Goal: Task Accomplishment & Management: Complete application form

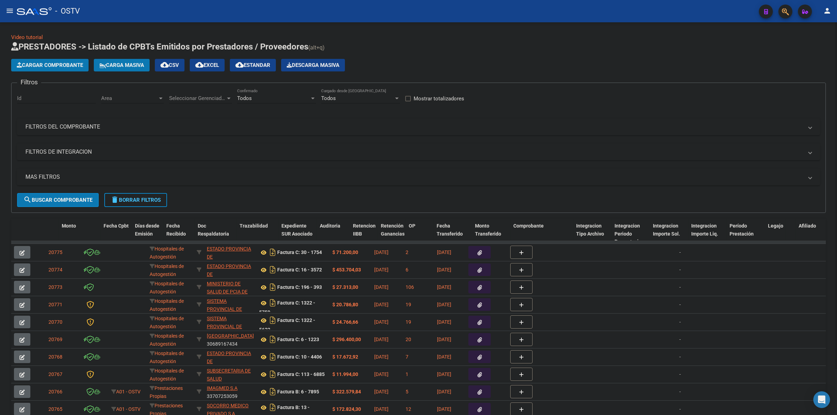
click at [58, 63] on span "Cargar Comprobante" at bounding box center [50, 65] width 66 height 6
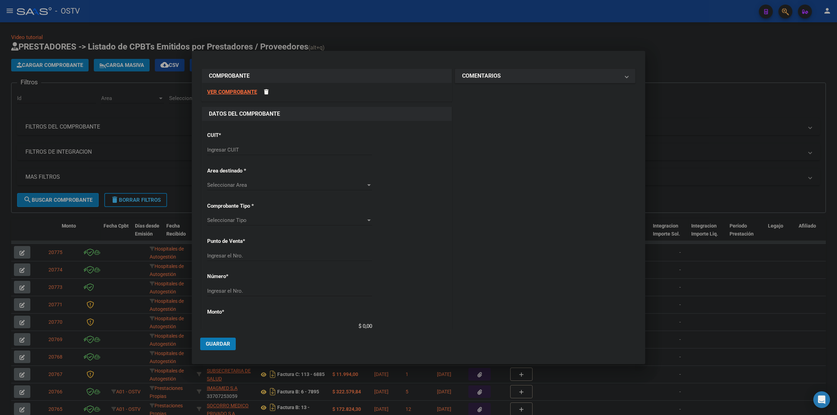
click at [260, 151] on input "Ingresar CUIT" at bounding box center [289, 150] width 165 height 6
type input "30-99900155-2"
type input "2"
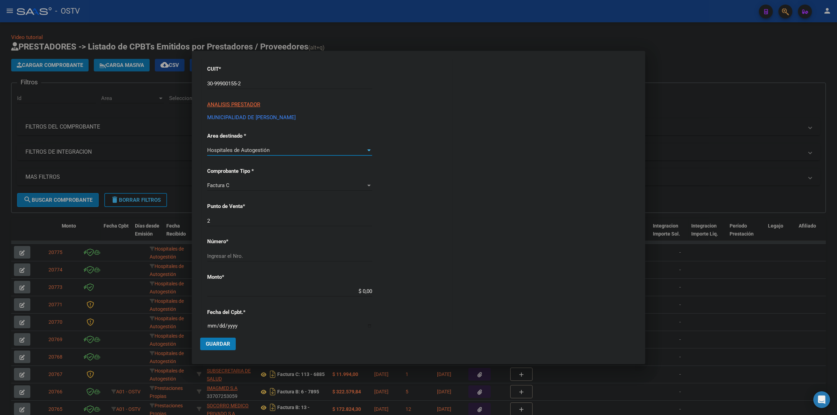
scroll to position [73, 0]
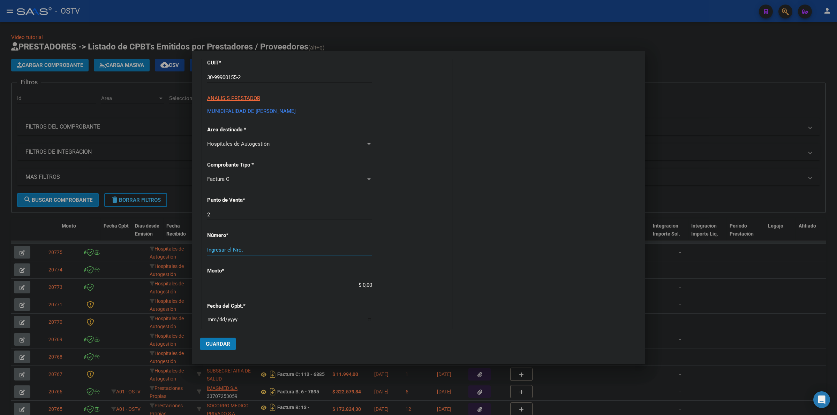
click at [272, 248] on input "Ingresar el Nro." at bounding box center [289, 250] width 165 height 6
type input "6163"
type input "$ 153.136,00"
type input "[DATE]"
type input "74512690787303"
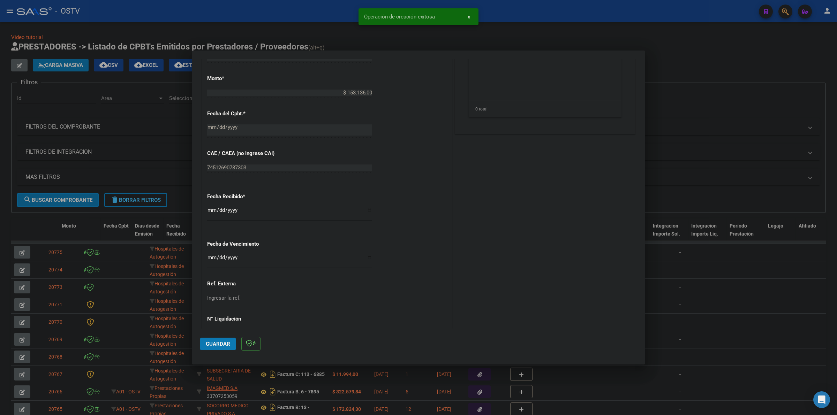
scroll to position [301, 0]
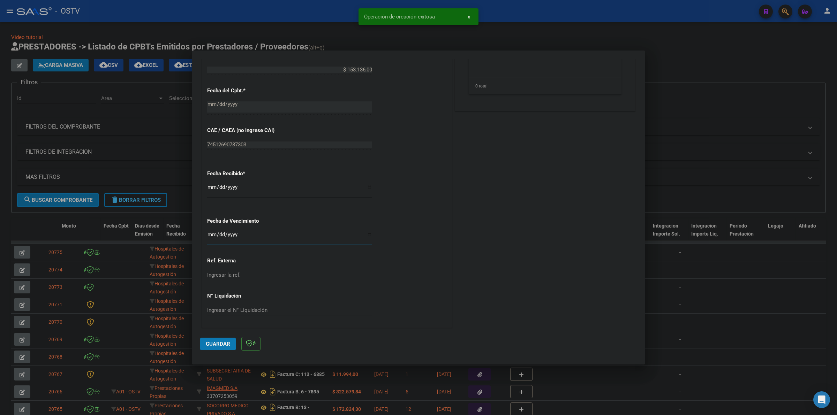
click at [209, 239] on input "Ingresar la fecha" at bounding box center [289, 237] width 165 height 11
type input "[DATE]"
click at [206, 186] on div "CUIT * 30-99900155-2 Ingresar CUIT ANALISIS PRESTADOR MUNICIPALIDAD DE [PERSON_…" at bounding box center [327, 80] width 250 height 495
click at [210, 186] on input "[DATE]" at bounding box center [289, 190] width 165 height 11
type input "[DATE]"
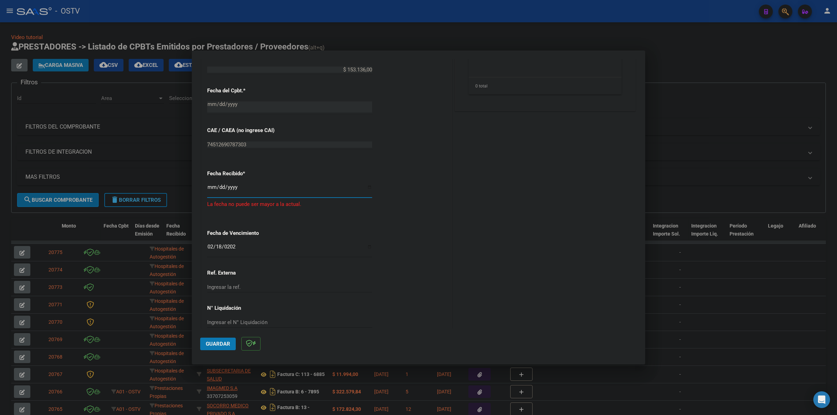
type input "[DATE]"
click at [220, 339] on button "Guardar" at bounding box center [218, 344] width 36 height 13
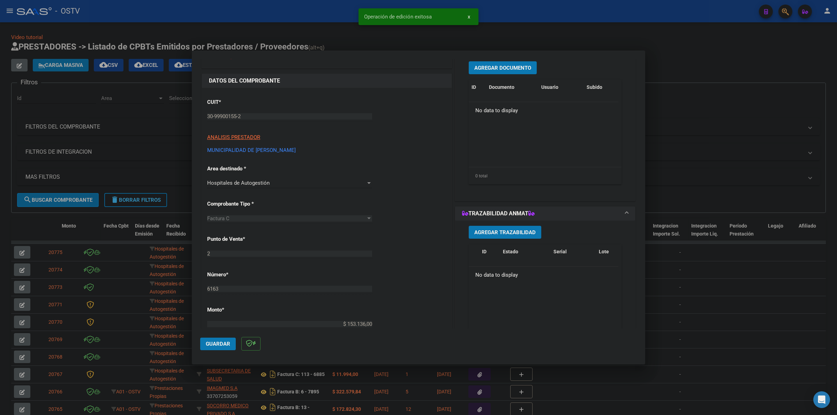
scroll to position [0, 0]
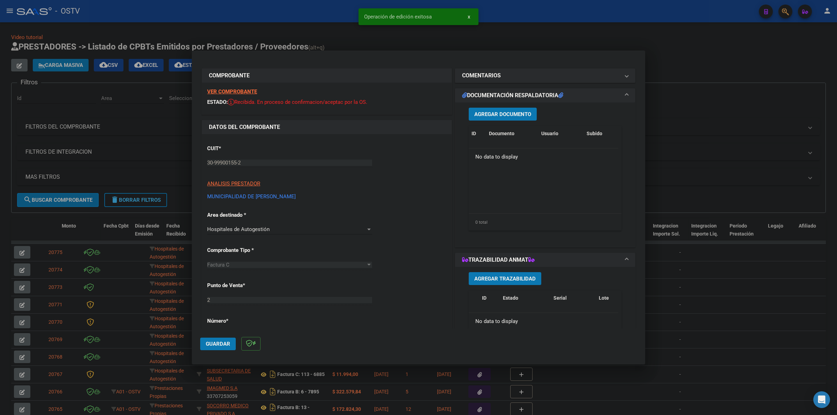
click at [517, 114] on span "Agregar Documento" at bounding box center [502, 114] width 57 height 6
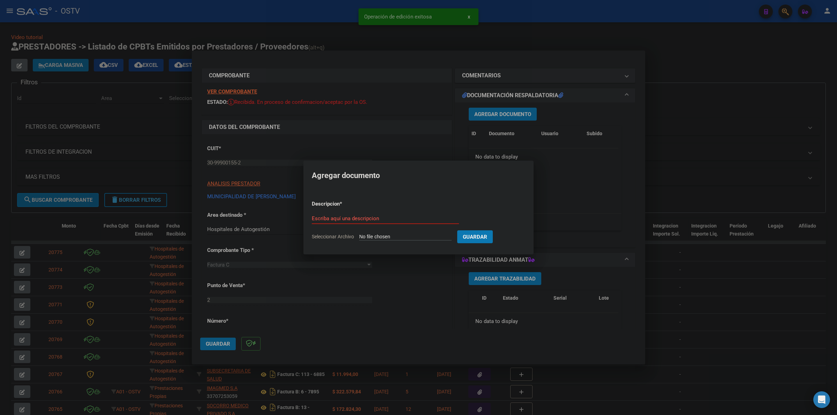
type input "C:\fakepath\FACTURA - 2 6163 - MUNICIPALIDAD DE [PERSON_NAME][GEOGRAPHIC_DATA]p…"
type input "FACTURA"
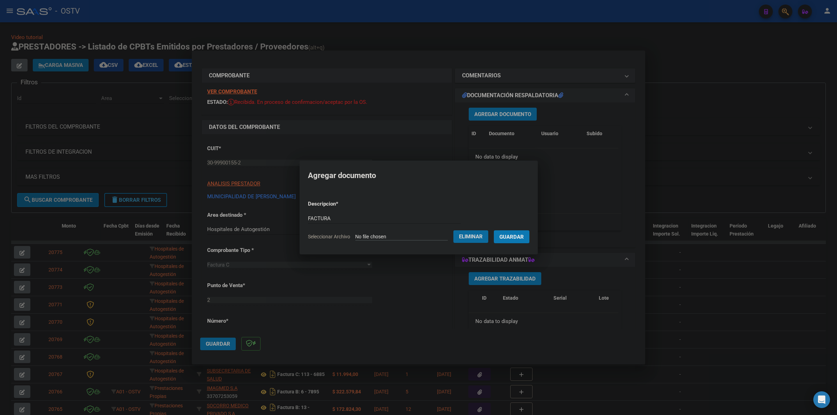
click at [494, 231] on button "Guardar" at bounding box center [512, 237] width 36 height 13
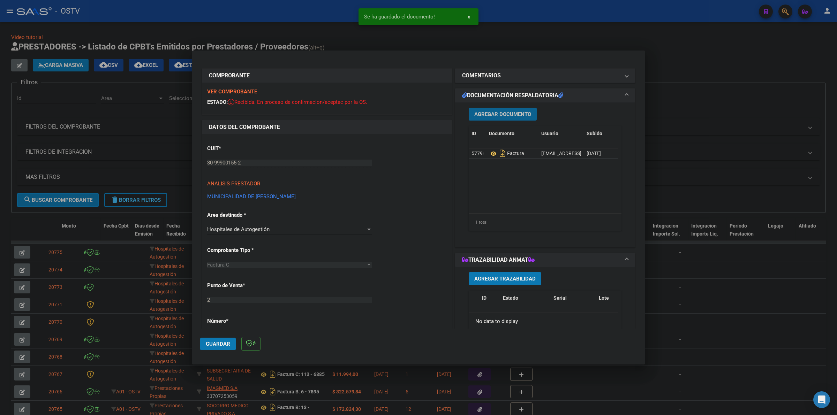
click at [506, 117] on span "Agregar Documento" at bounding box center [502, 114] width 57 height 6
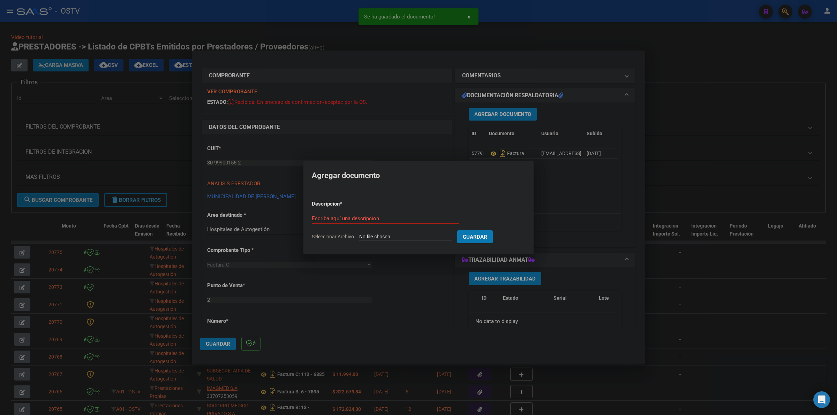
type input "C:\fakepath\ANEXO - 2 6163 - MUNICIPALIDAD DE [PERSON_NAME][GEOGRAPHIC_DATA]pdf"
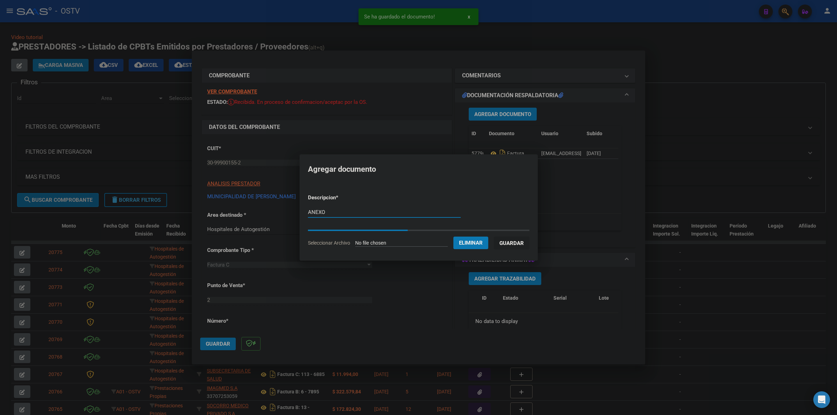
type input "ANEXO"
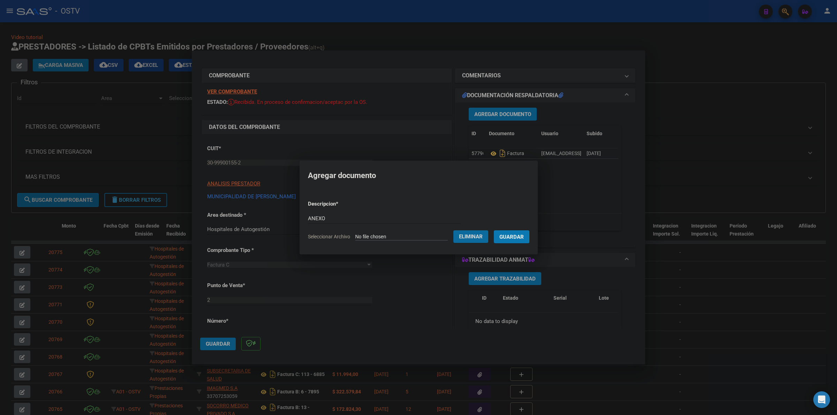
click at [523, 238] on span "Guardar" at bounding box center [512, 237] width 24 height 6
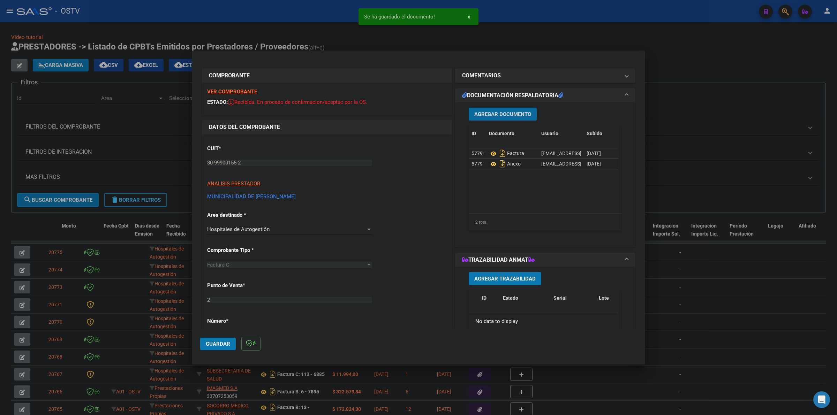
click at [214, 342] on span "Guardar" at bounding box center [218, 344] width 24 height 6
click at [223, 344] on span "Guardar" at bounding box center [218, 344] width 24 height 6
click at [546, 34] on div at bounding box center [418, 207] width 837 height 415
type input "$ 0,00"
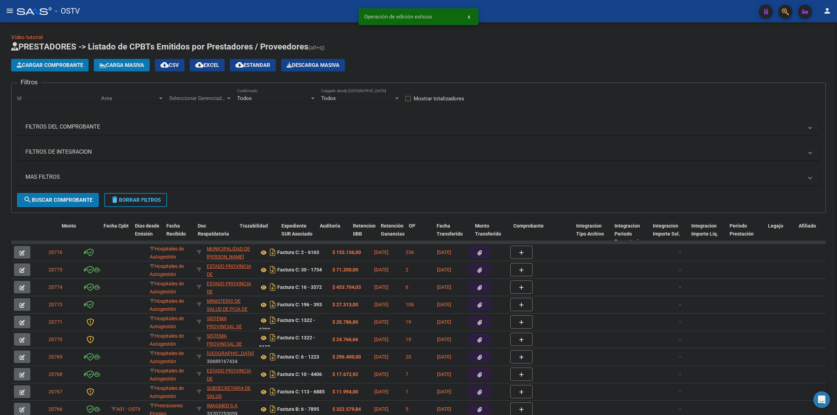
click at [76, 62] on span "Cargar Comprobante" at bounding box center [50, 65] width 66 height 6
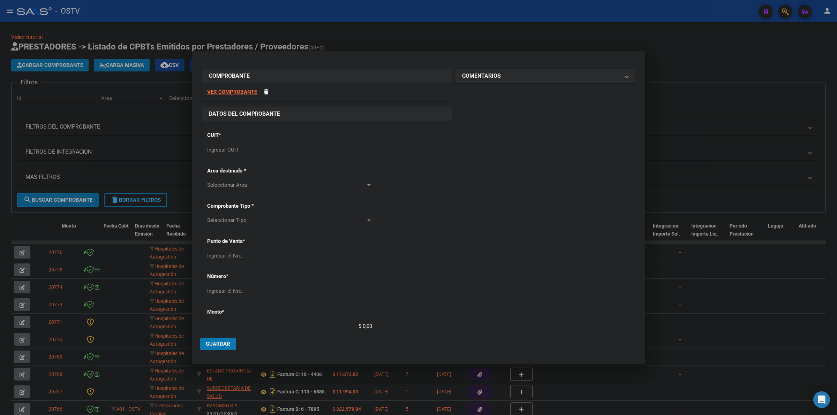
click at [256, 145] on div "Ingresar CUIT" at bounding box center [289, 150] width 165 height 10
click at [256, 149] on input "Ingresar CUIT" at bounding box center [289, 150] width 165 height 6
type input "30-99900155-2"
type input "2"
click at [274, 321] on input "Ingresar el Nro." at bounding box center [289, 323] width 165 height 6
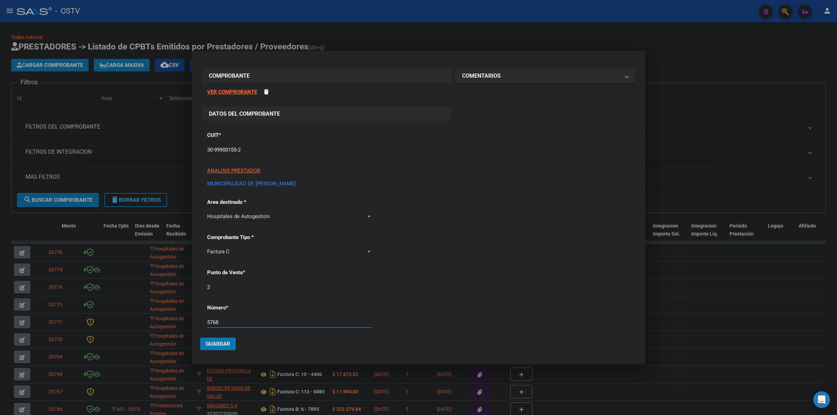
type input "5768"
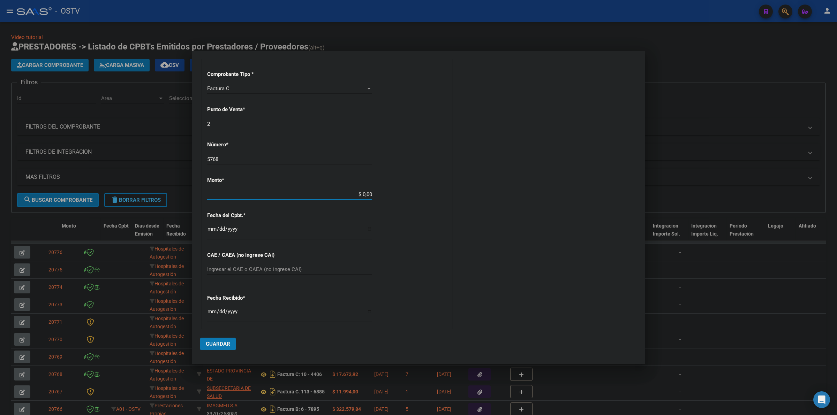
type input "$ 138.691,00"
type input "[DATE]"
type input "74482973097181"
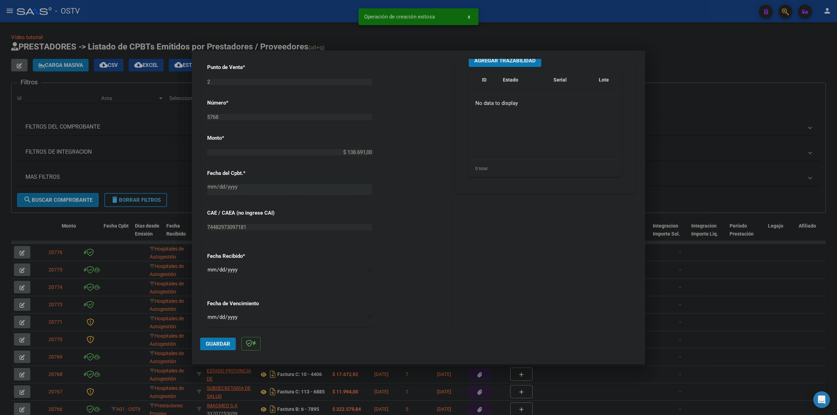
scroll to position [262, 0]
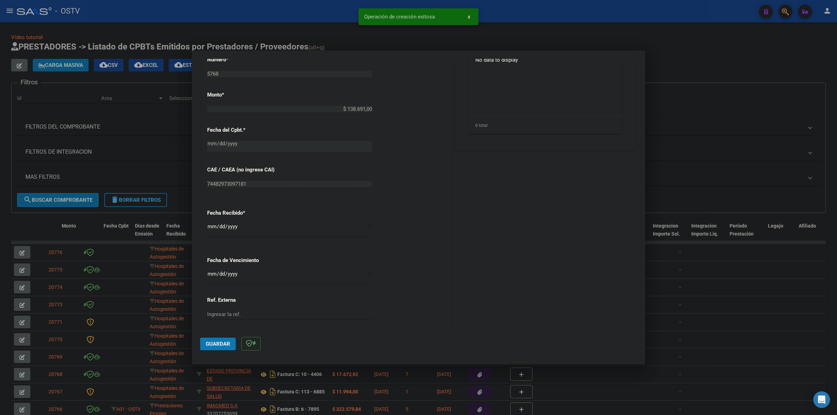
click at [210, 225] on input "[DATE]" at bounding box center [289, 229] width 165 height 11
type input "[DATE]"
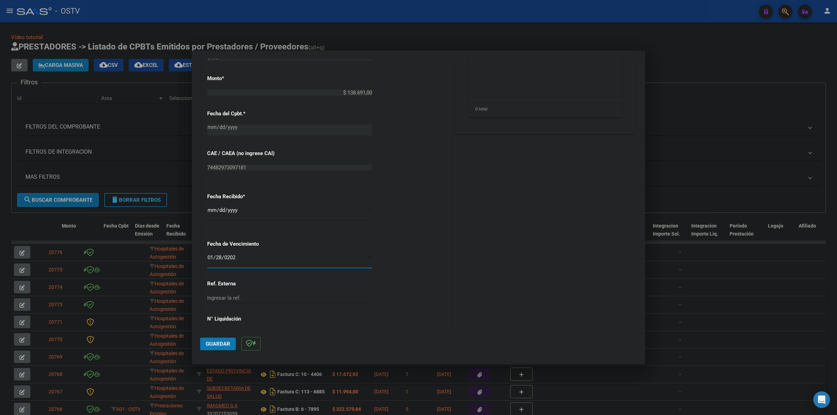
scroll to position [291, 0]
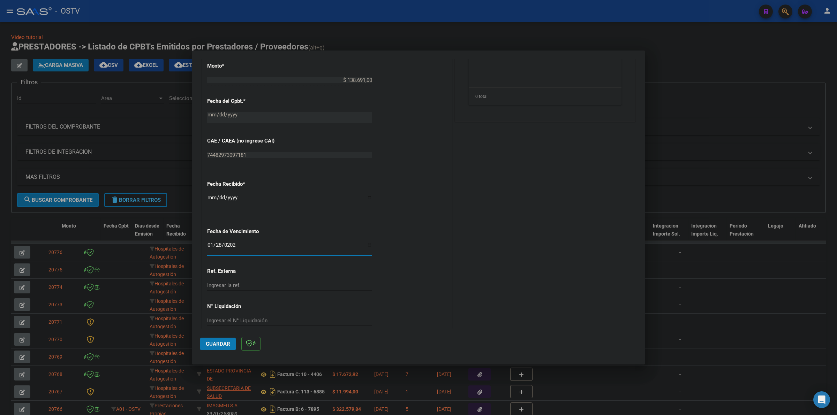
click at [209, 251] on input "[DATE]" at bounding box center [289, 247] width 165 height 11
drag, startPoint x: 213, startPoint y: 248, endPoint x: 212, endPoint y: 243, distance: 4.6
click at [213, 247] on input "[DATE]" at bounding box center [289, 247] width 165 height 11
click at [224, 339] on button "Guardar" at bounding box center [218, 344] width 36 height 13
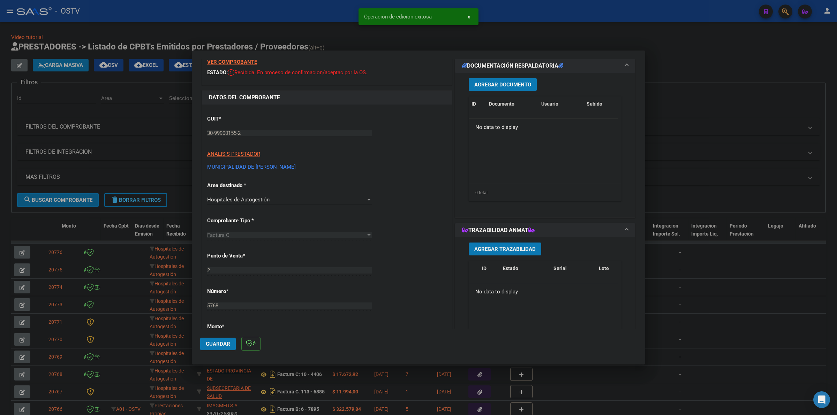
scroll to position [0, 0]
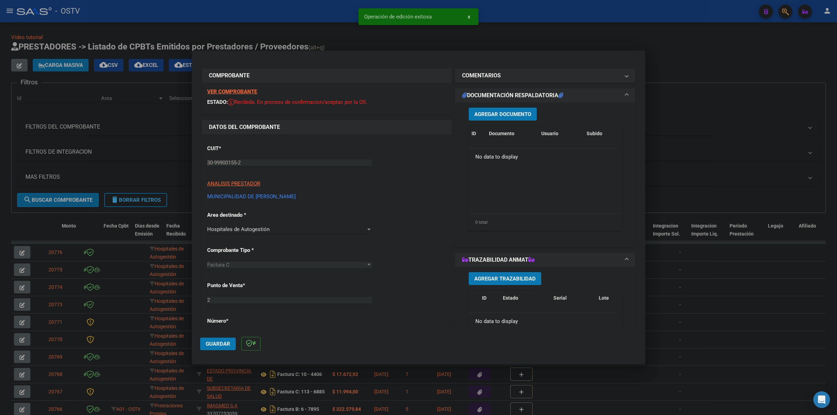
click at [502, 108] on button "Agregar Documento" at bounding box center [503, 114] width 68 height 13
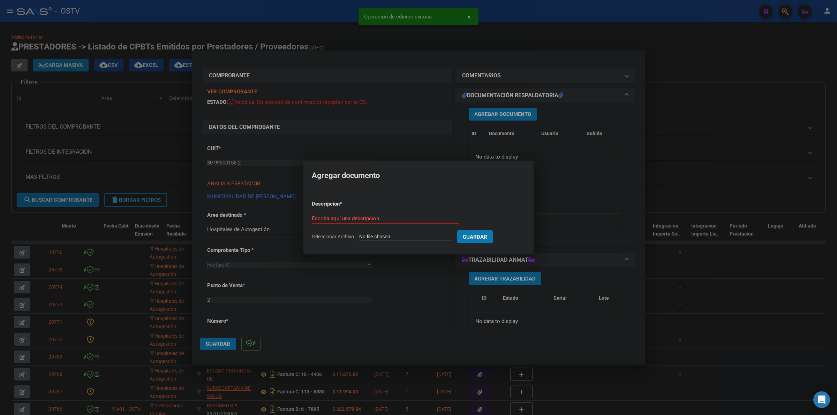
type input "C:\fakepath\FACTURA - 2 5768 - MUNICIPALIDAD DE [PERSON_NAME][GEOGRAPHIC_DATA]p…"
type input "factura"
click at [494, 231] on button "Guardar" at bounding box center [512, 237] width 36 height 13
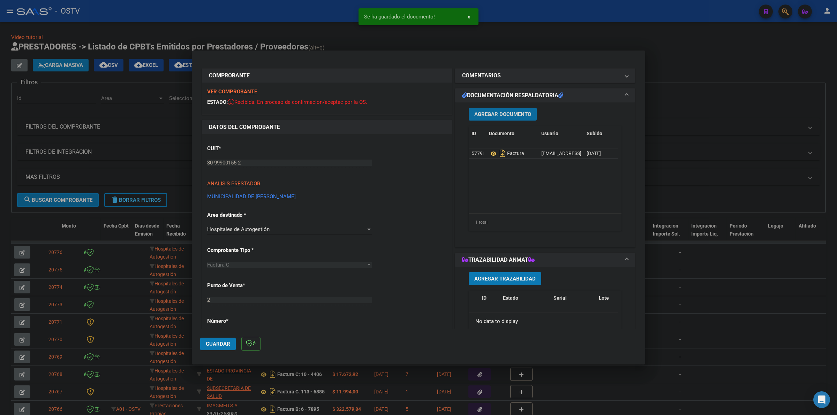
click at [505, 111] on span "Agregar Documento" at bounding box center [502, 114] width 57 height 6
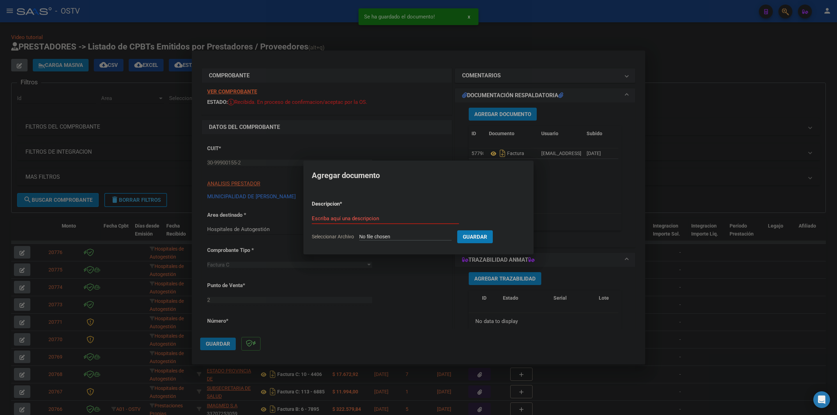
type input "C:\fakepath\ANEXO - 2 5768 - MUNICIPALIDAD DE [PERSON_NAME][GEOGRAPHIC_DATA]pdf"
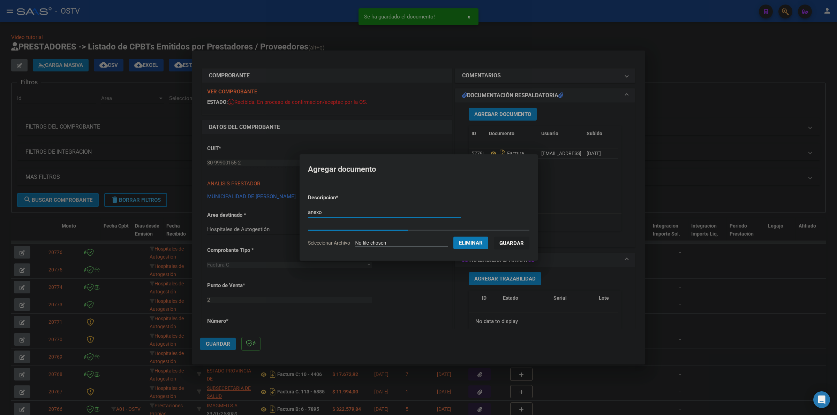
type input "anexo"
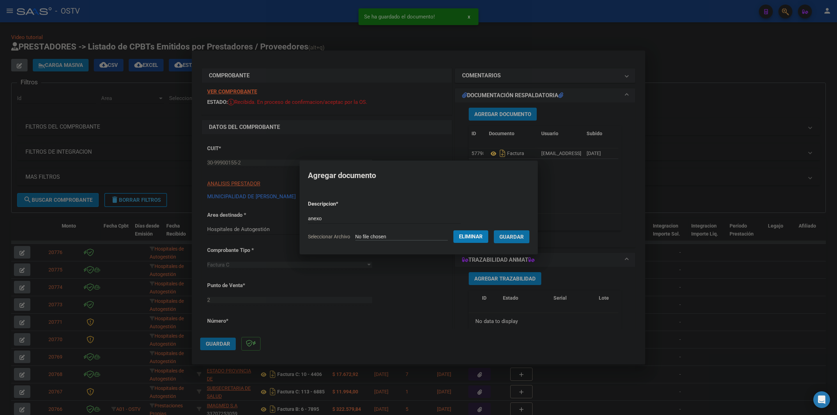
click at [509, 238] on span "Guardar" at bounding box center [512, 237] width 24 height 6
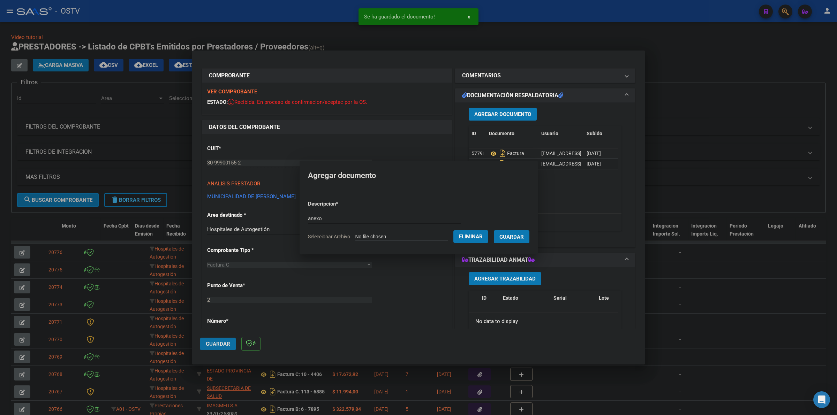
click at [217, 344] on span "Guardar" at bounding box center [218, 344] width 24 height 6
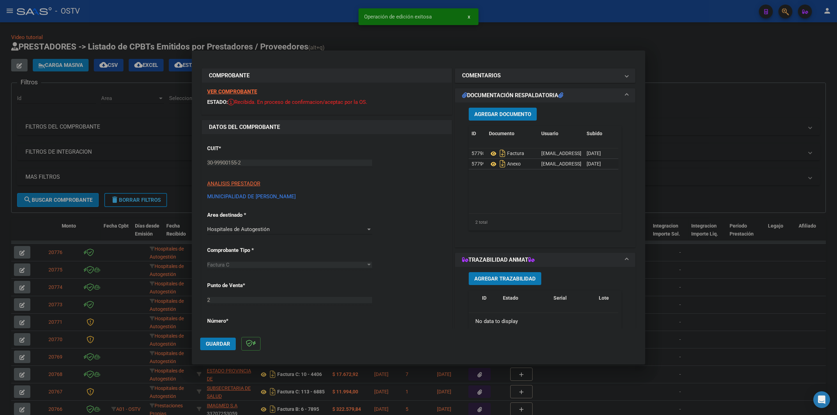
drag, startPoint x: 549, startPoint y: 36, endPoint x: 248, endPoint y: 3, distance: 303.6
click at [549, 36] on div at bounding box center [418, 207] width 837 height 415
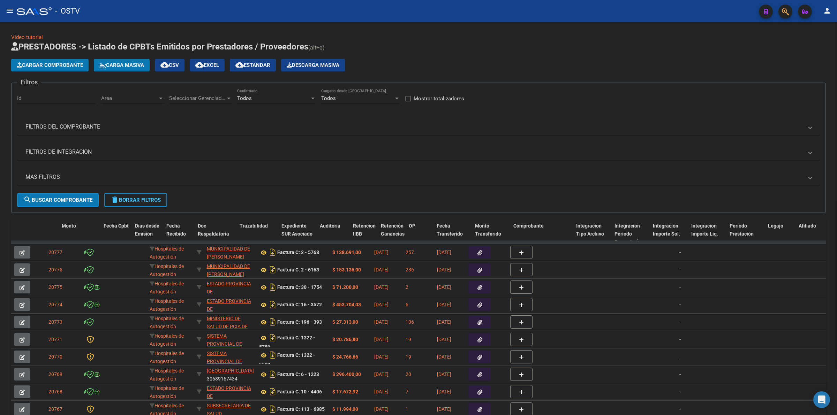
click at [340, 45] on h1 "PRESTADORES -> Listado de CPBTs Emitidos por Prestadores / Proveedores (alt+q)" at bounding box center [418, 47] width 815 height 12
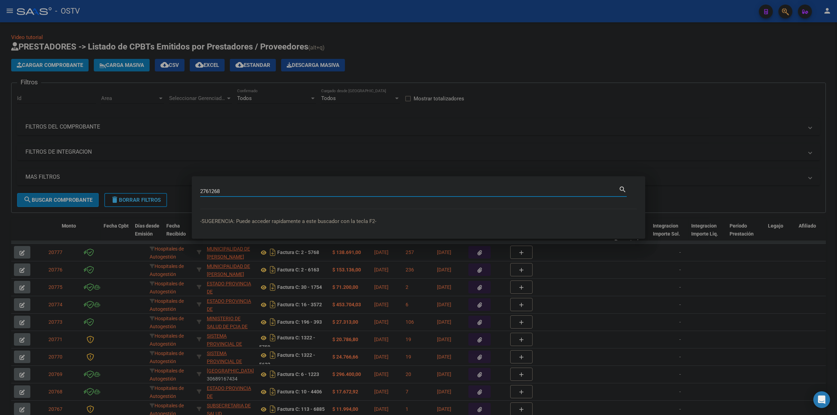
type input "2761268"
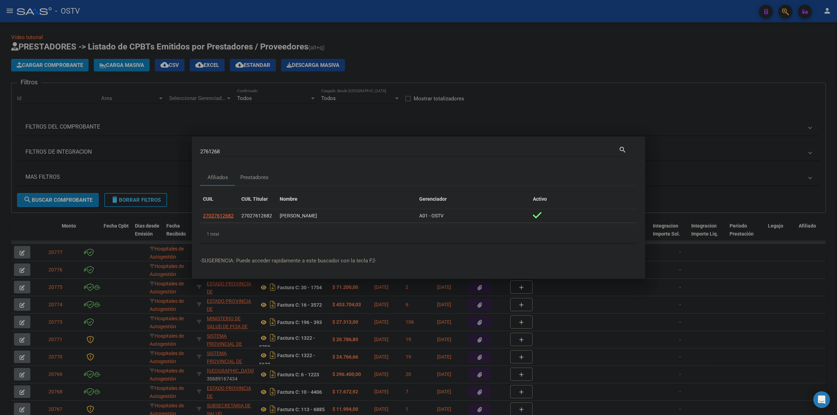
drag, startPoint x: 418, startPoint y: 51, endPoint x: 39, endPoint y: 63, distance: 378.7
click at [417, 51] on div at bounding box center [418, 207] width 837 height 415
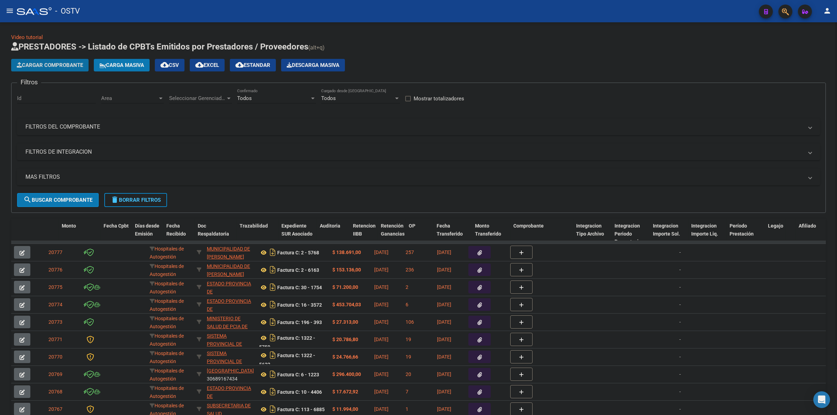
click at [45, 60] on button "Cargar Comprobante" at bounding box center [49, 65] width 77 height 13
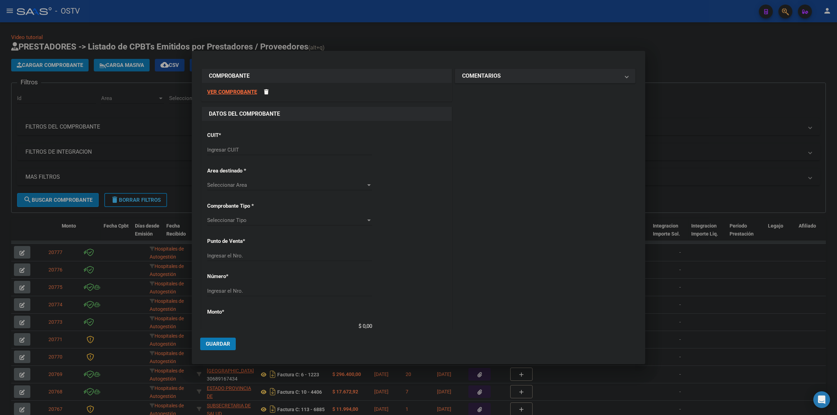
click at [261, 149] on input "Ingresar CUIT" at bounding box center [289, 150] width 165 height 6
type input "30-99900155-2"
type input "2"
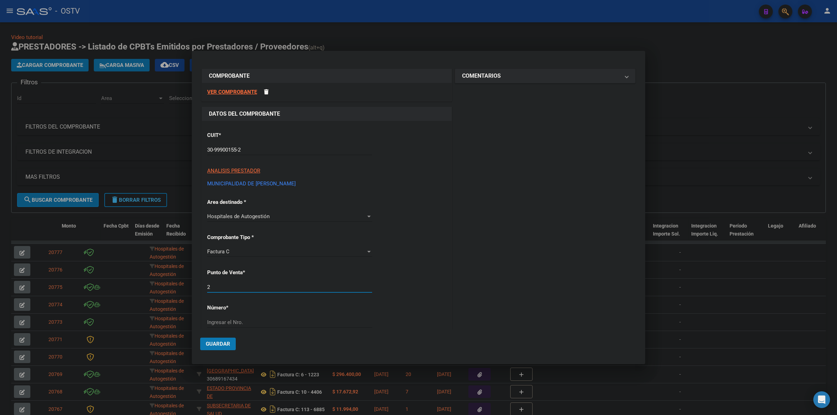
click at [281, 290] on input "2" at bounding box center [289, 287] width 165 height 6
type input "7548"
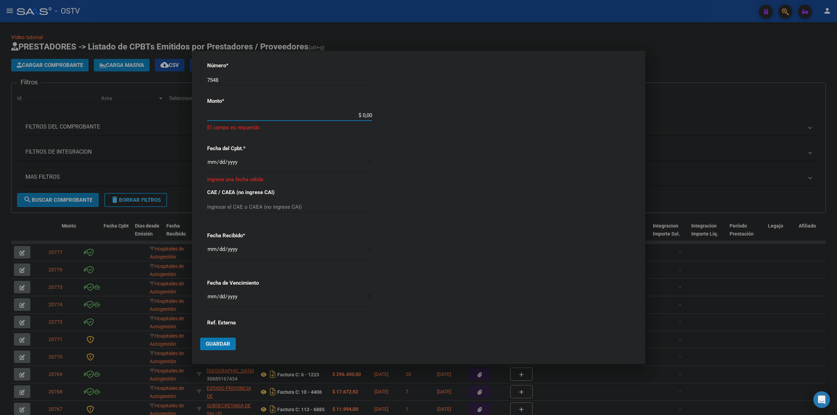
scroll to position [248, 0]
drag, startPoint x: 233, startPoint y: 205, endPoint x: 342, endPoint y: 188, distance: 110.8
click at [233, 204] on div "Ingresar el CAE o CAEA (no ingrese CAI)" at bounding box center [289, 202] width 165 height 10
type input "7"
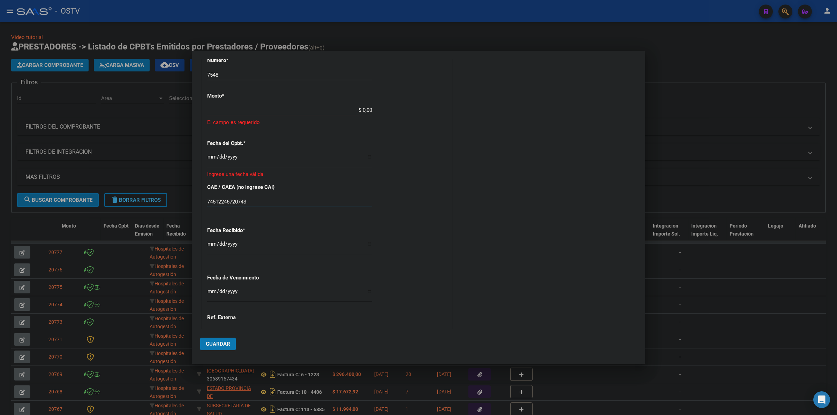
type input "74512246720743"
click at [238, 106] on div "$ 0,00 Ingresar el monto" at bounding box center [289, 110] width 165 height 10
click at [238, 109] on input "$ 0,00" at bounding box center [289, 110] width 165 height 6
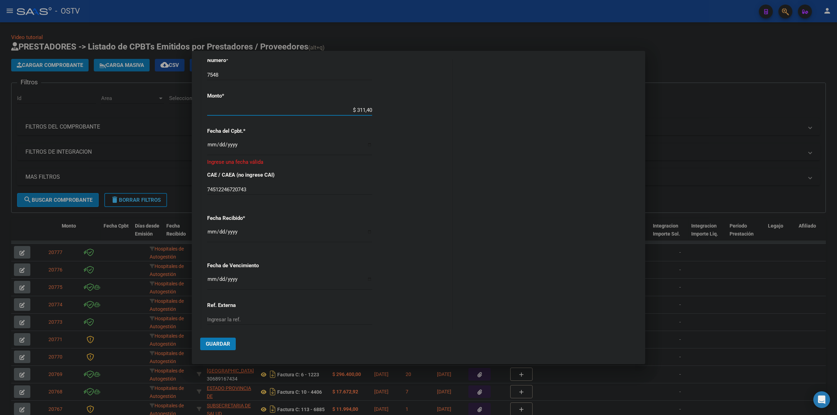
type input "$ 3.114,00"
type input "[DATE]"
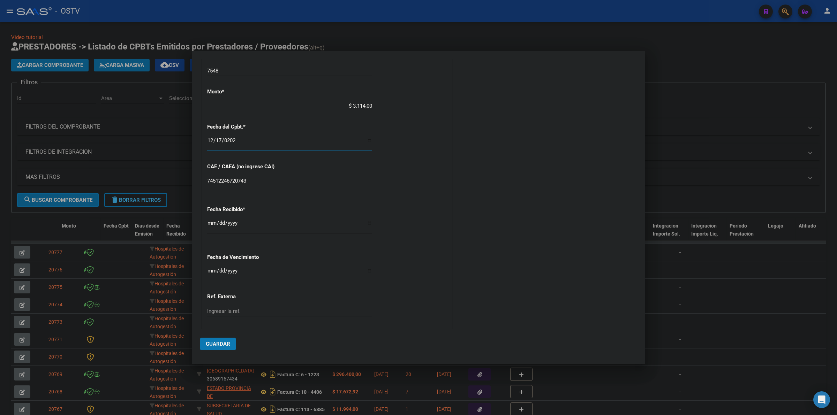
scroll to position [243, 0]
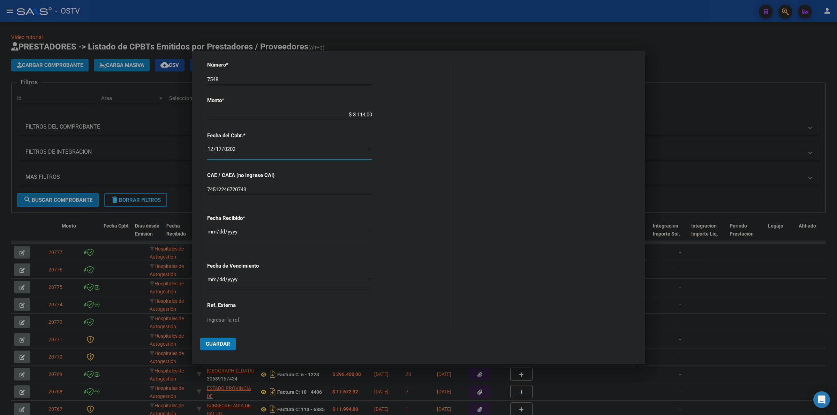
click at [215, 233] on input "[DATE]" at bounding box center [289, 234] width 165 height 11
type input "[DATE]"
click at [213, 278] on input "Ingresar la fecha" at bounding box center [289, 282] width 165 height 11
type input "[DATE]"
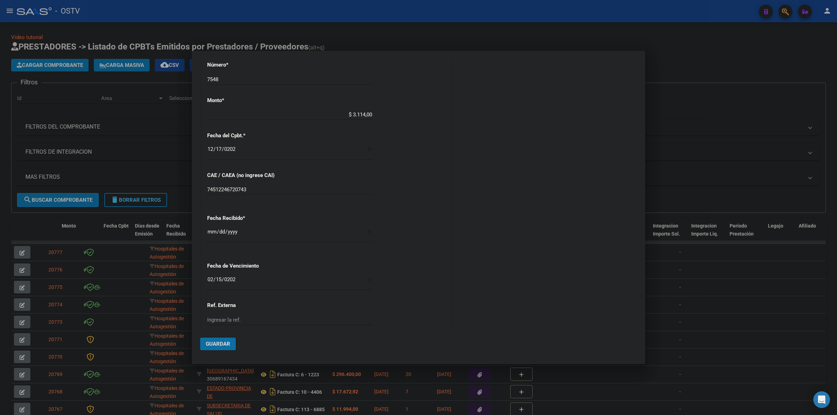
drag, startPoint x: 220, startPoint y: 341, endPoint x: 422, endPoint y: 263, distance: 216.6
click at [222, 341] on span "Guardar" at bounding box center [218, 344] width 24 height 6
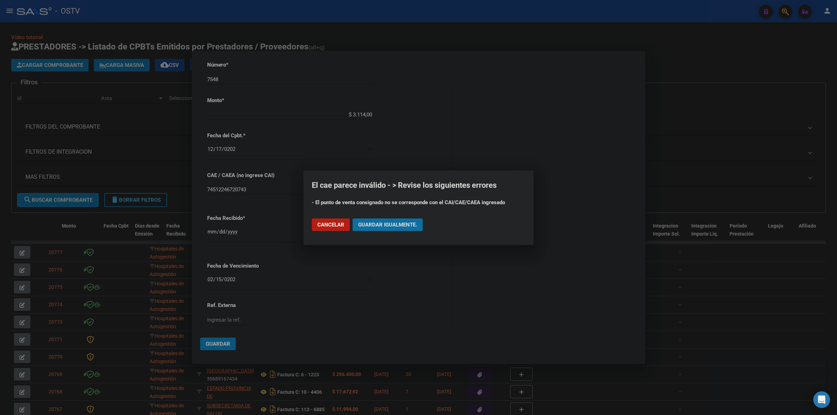
click at [405, 227] on span "Guardar igualmente." at bounding box center [387, 225] width 59 height 6
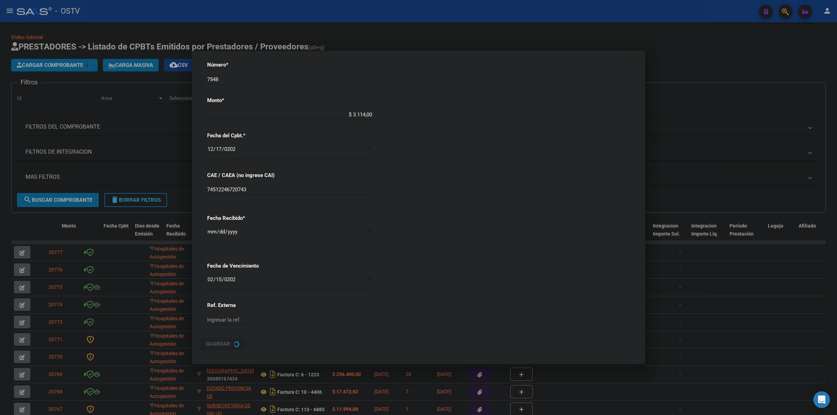
scroll to position [0, 0]
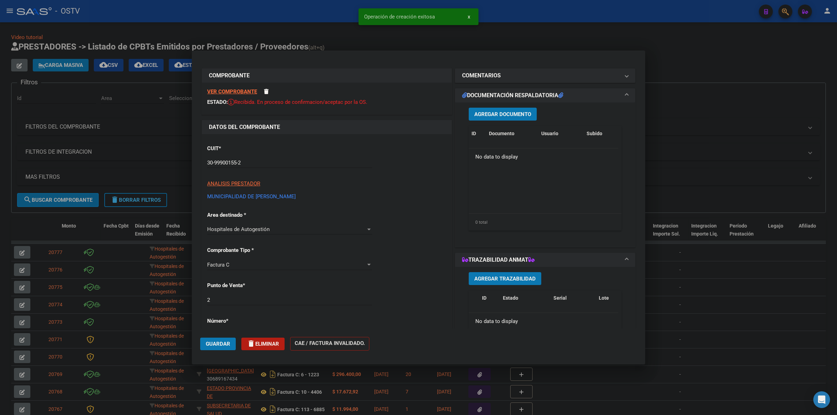
click at [509, 112] on span "Agregar Documento" at bounding box center [502, 114] width 57 height 6
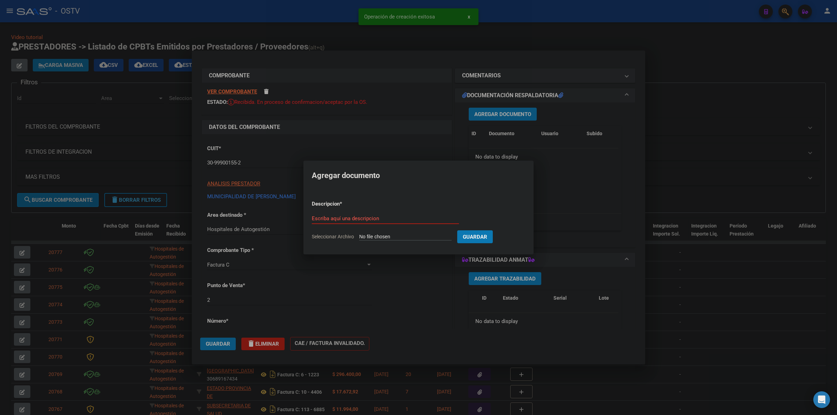
type input "C:\fakepath\FACTURA - 1 7548 - MUNICIPALIDAD DE [PERSON_NAME][GEOGRAPHIC_DATA]p…"
type input "FACTURA"
click at [494, 231] on button "Guardar" at bounding box center [512, 237] width 36 height 13
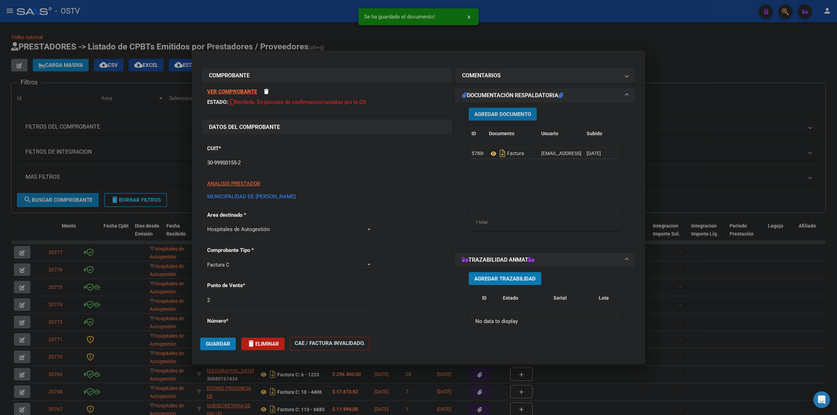
click at [508, 114] on span "Agregar Documento" at bounding box center [502, 114] width 57 height 6
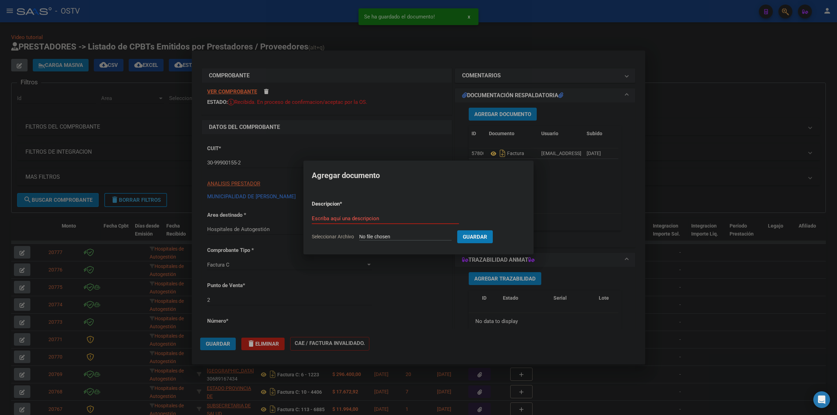
type input "C:\fakepath\ANEXO - 1 7548 - MUNICIPALIDAD DE [PERSON_NAME][GEOGRAPHIC_DATA]pdf"
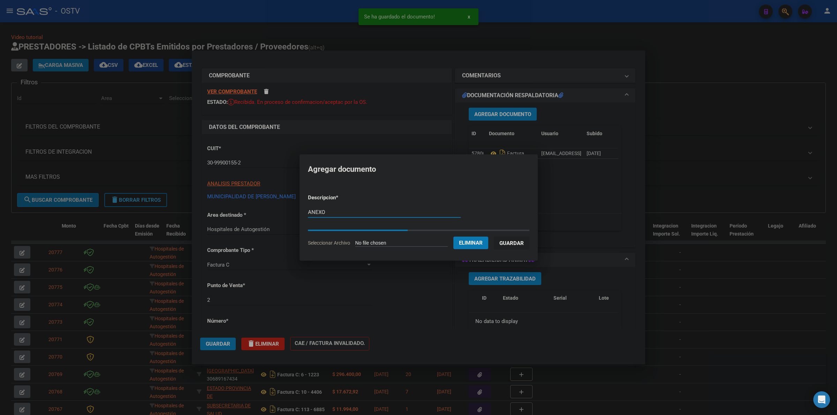
type input "ANEXO"
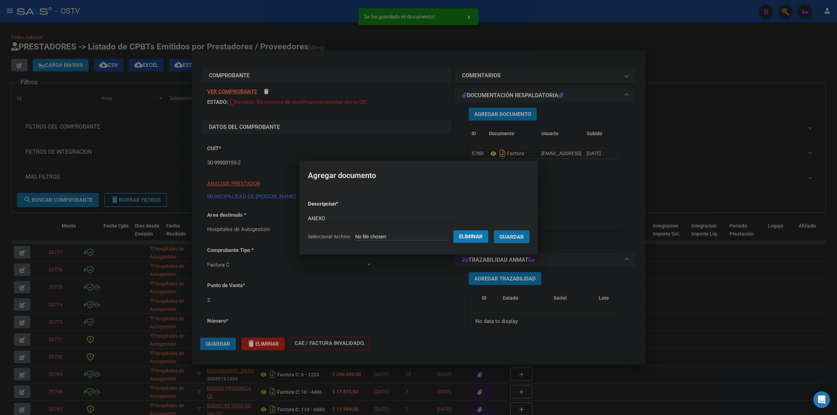
click at [530, 233] on button "Guardar" at bounding box center [512, 237] width 36 height 13
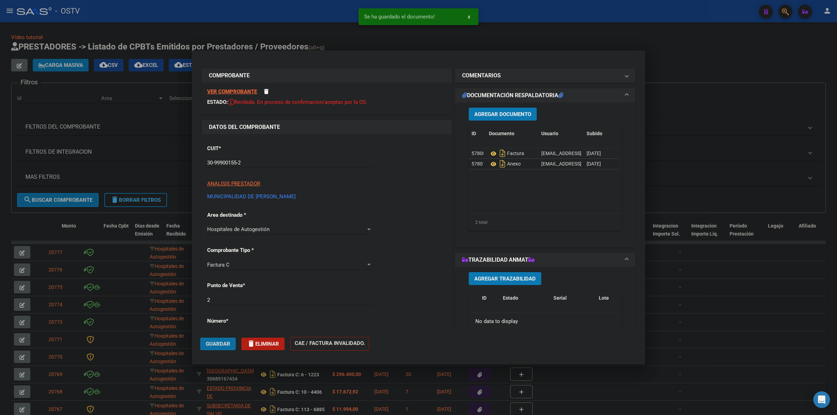
click at [219, 344] on span "Guardar" at bounding box center [218, 344] width 24 height 6
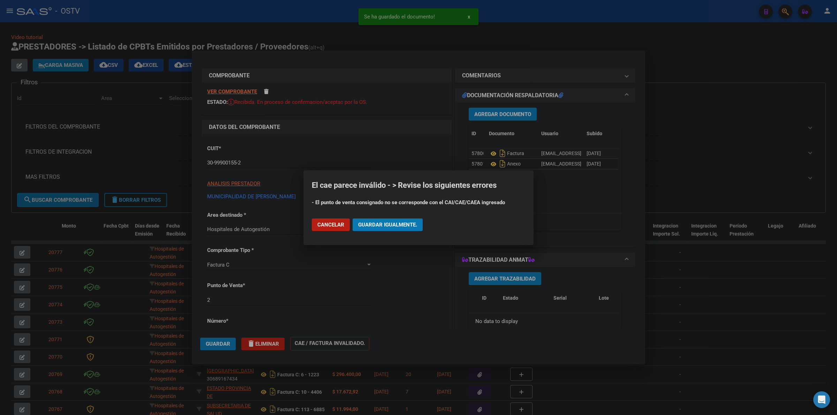
click at [384, 220] on button "Guardar igualmente." at bounding box center [388, 225] width 70 height 13
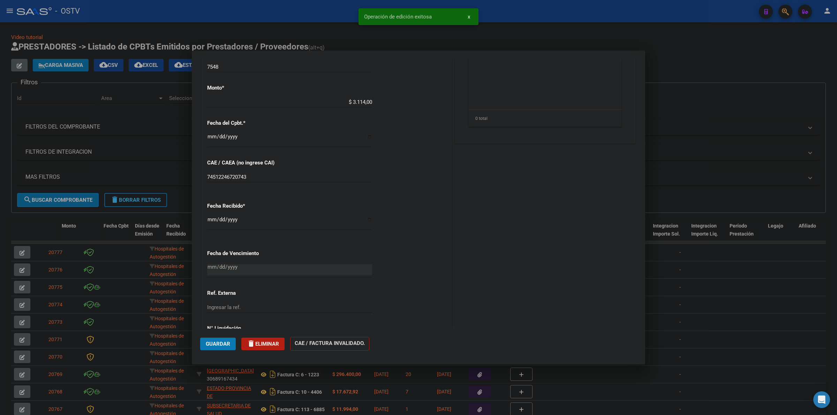
scroll to position [301, 0]
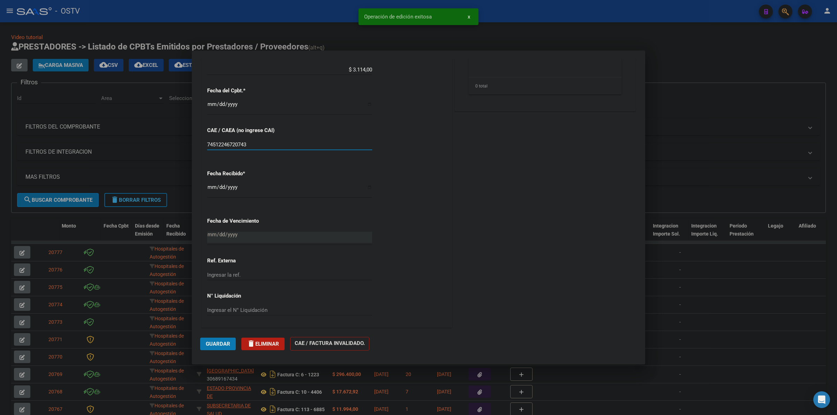
drag, startPoint x: 261, startPoint y: 142, endPoint x: 161, endPoint y: 145, distance: 100.2
click at [161, 145] on div "COMPROBANTE VER COMPROBANTE ESTADO: Recibida. En proceso de confirmacion/acepta…" at bounding box center [418, 207] width 837 height 415
click at [220, 341] on button "Guardar" at bounding box center [218, 344] width 36 height 13
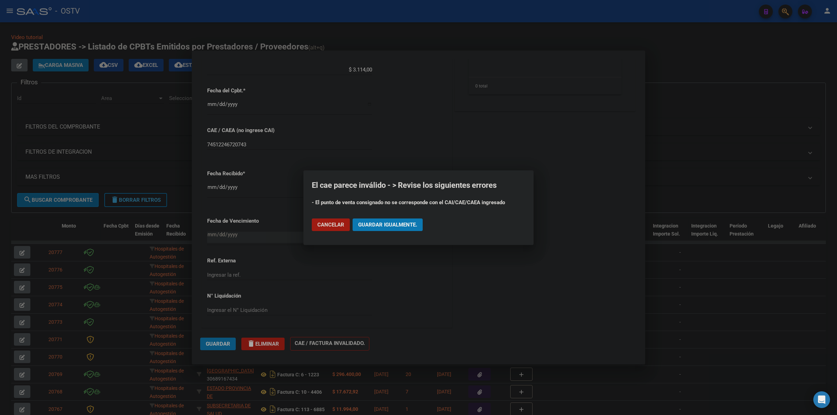
drag, startPoint x: 381, startPoint y: 227, endPoint x: 385, endPoint y: 227, distance: 3.6
click at [382, 227] on span "Guardar igualmente." at bounding box center [387, 225] width 59 height 6
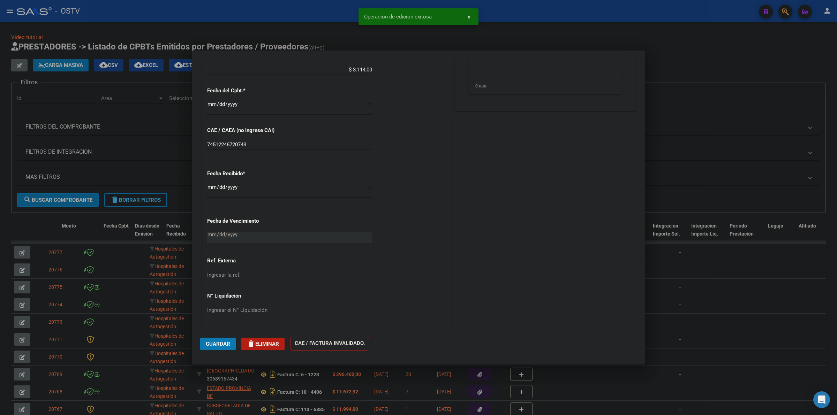
click at [688, 62] on div at bounding box center [418, 207] width 837 height 415
type input "$ 0,00"
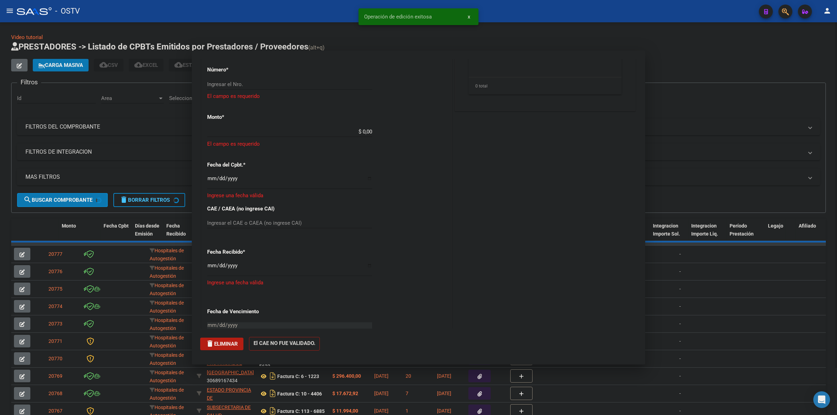
scroll to position [363, 0]
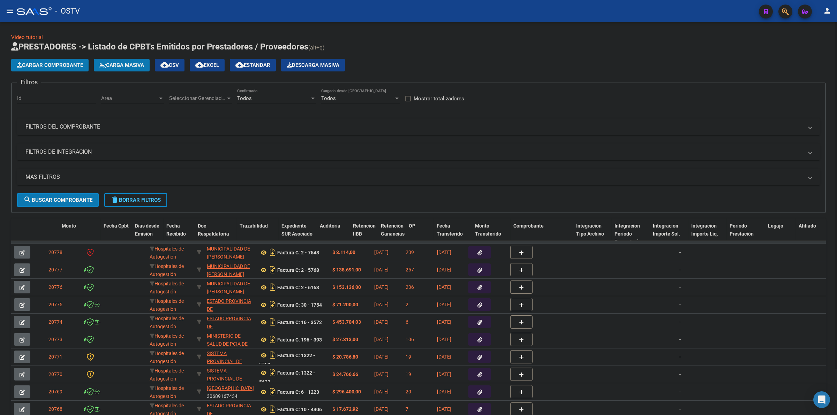
click at [62, 62] on span "Cargar Comprobante" at bounding box center [50, 65] width 66 height 6
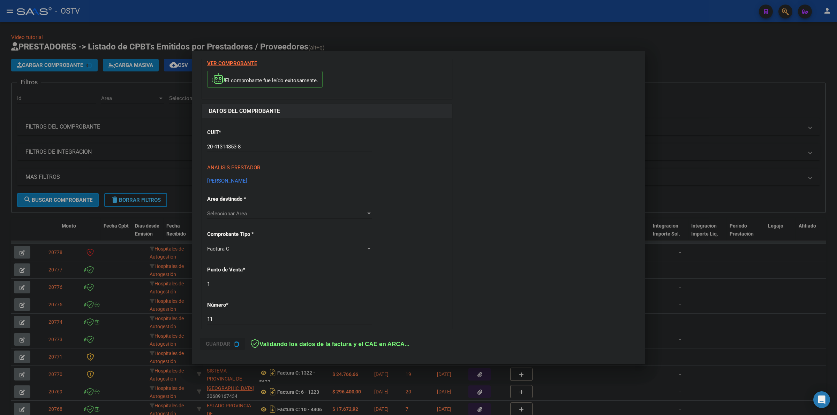
scroll to position [29, 0]
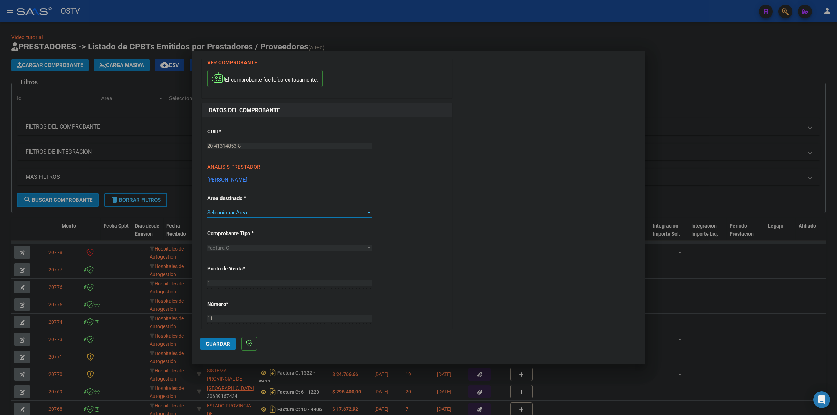
click at [358, 215] on span "Seleccionar Area" at bounding box center [286, 213] width 159 height 6
drag, startPoint x: 421, startPoint y: 208, endPoint x: 414, endPoint y: 208, distance: 7.0
click at [419, 208] on div at bounding box center [418, 207] width 837 height 415
click at [352, 213] on span "Seleccionar Area" at bounding box center [286, 213] width 159 height 6
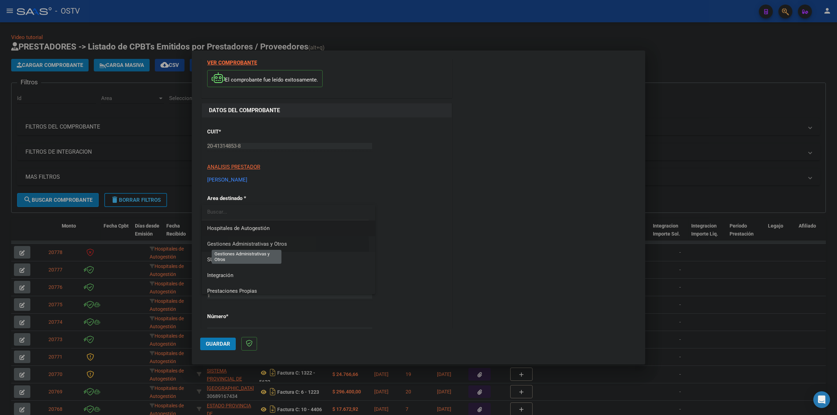
click at [254, 247] on span "Gestiones Administrativas y Otros" at bounding box center [247, 244] width 80 height 6
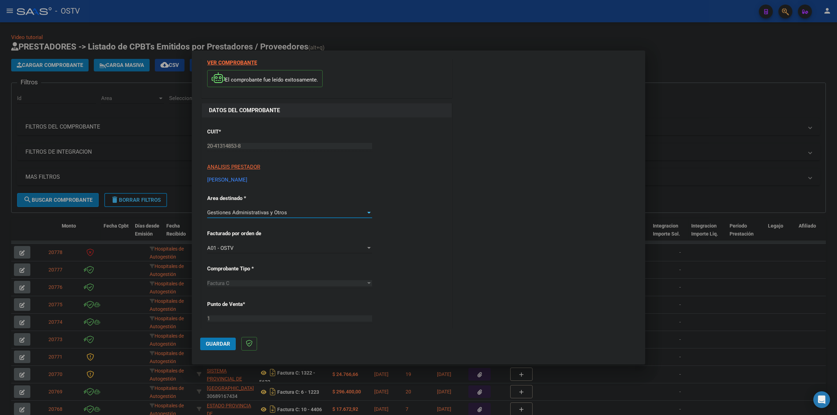
click at [408, 229] on div "CUIT * 20-41314853-8 Ingresar CUIT ANALISIS PRESTADOR [PERSON_NAME] [PERSON_NAM…" at bounding box center [327, 383] width 250 height 530
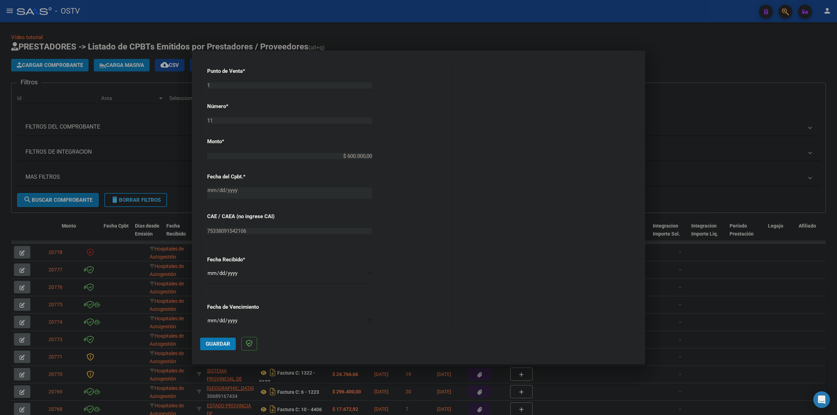
scroll to position [276, 0]
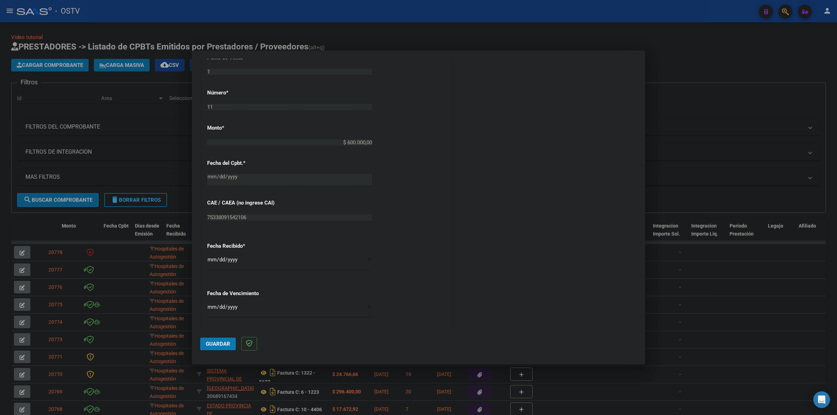
click at [209, 260] on input "[DATE]" at bounding box center [289, 262] width 165 height 11
click at [249, 281] on div "CUIT * 20-41314853-8 Ingresar CUIT ANALISIS PRESTADOR [PERSON_NAME] [PERSON_NAM…" at bounding box center [327, 136] width 250 height 530
click at [210, 309] on input "Ingresar la fecha" at bounding box center [289, 310] width 165 height 11
type input "[DATE]"
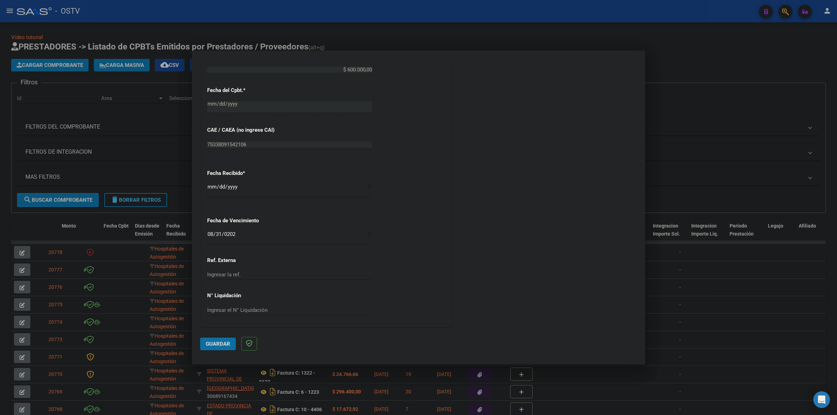
click at [223, 341] on span "Guardar" at bounding box center [218, 344] width 24 height 6
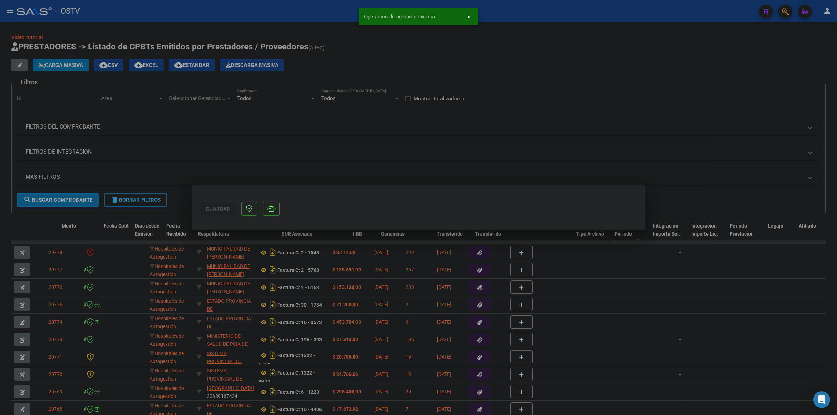
scroll to position [0, 0]
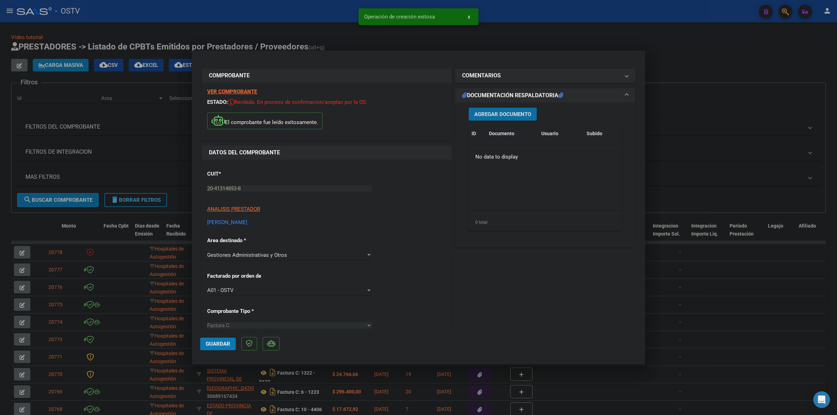
click at [515, 110] on button "Agregar Documento" at bounding box center [503, 114] width 68 height 13
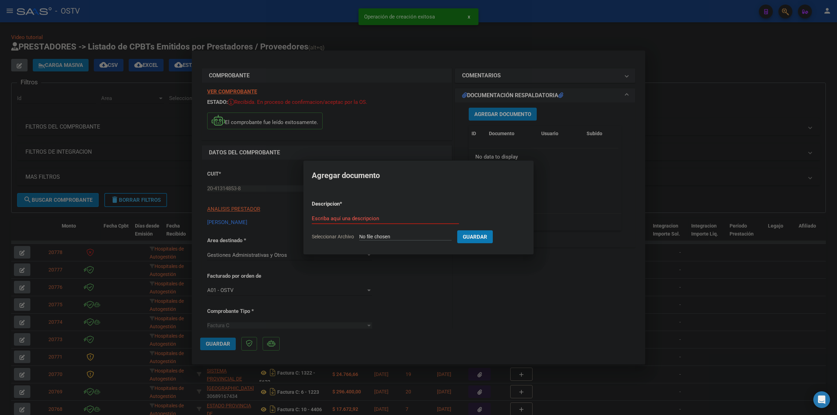
type input "C:\fakepath\FACTURA - 1 11 - [PERSON_NAME].pdf"
type input "FACTURA"
click at [494, 231] on button "Guardar" at bounding box center [512, 237] width 36 height 13
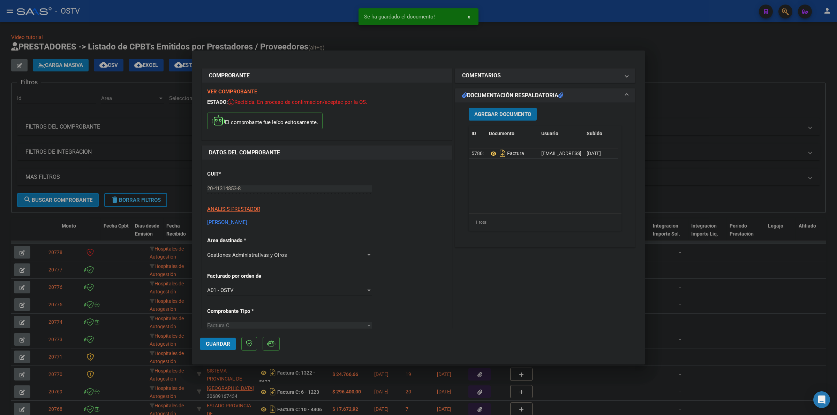
click at [516, 114] on span "Agregar Documento" at bounding box center [502, 114] width 57 height 6
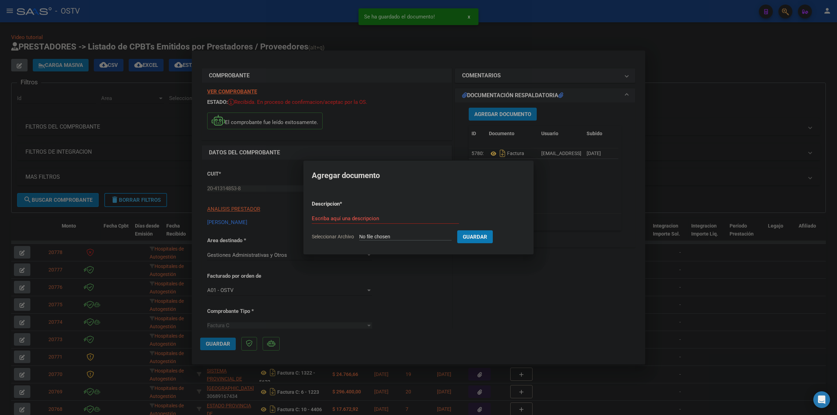
type input "C:\fakepath\ANEXO - 1 11 - [PERSON_NAME].pdf"
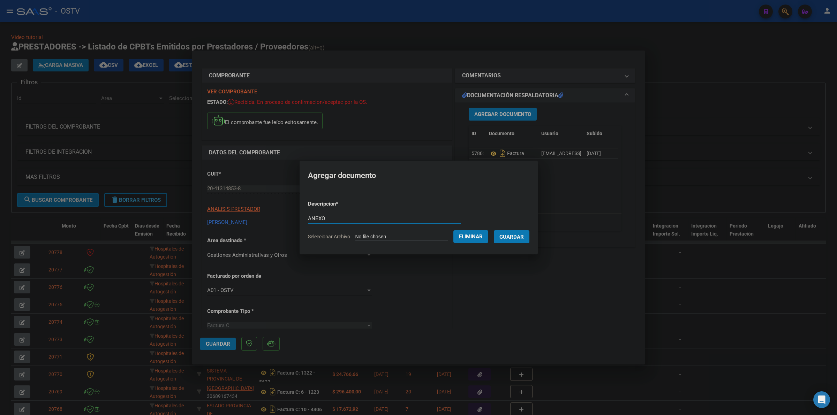
type input "ANEXO"
click at [524, 234] on span "Guardar" at bounding box center [512, 237] width 24 height 6
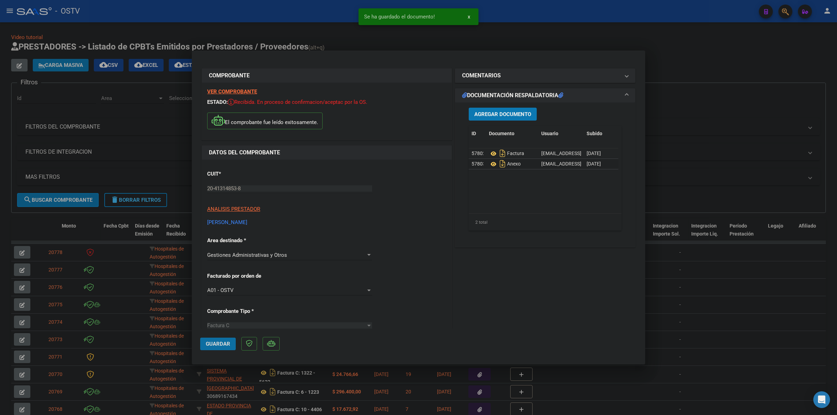
click at [214, 343] on span "Guardar" at bounding box center [218, 344] width 24 height 6
click at [707, 76] on div at bounding box center [418, 207] width 837 height 415
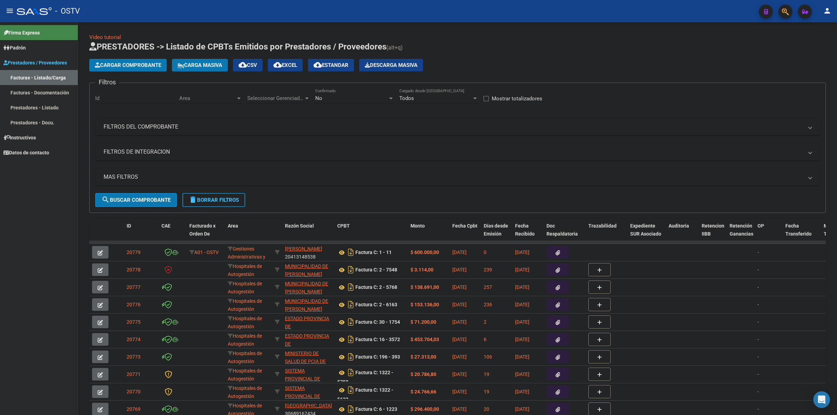
click at [11, 17] on button "menu" at bounding box center [10, 11] width 14 height 14
